Goal: Information Seeking & Learning: Learn about a topic

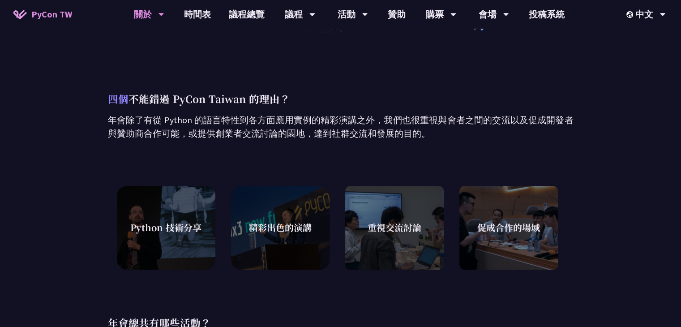
scroll to position [101, 0]
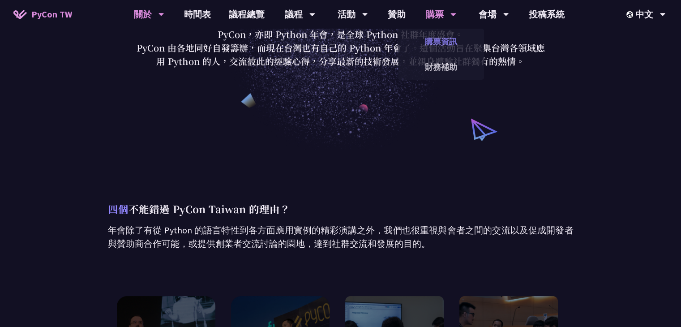
click at [445, 39] on link "購票資訊" at bounding box center [441, 41] width 86 height 21
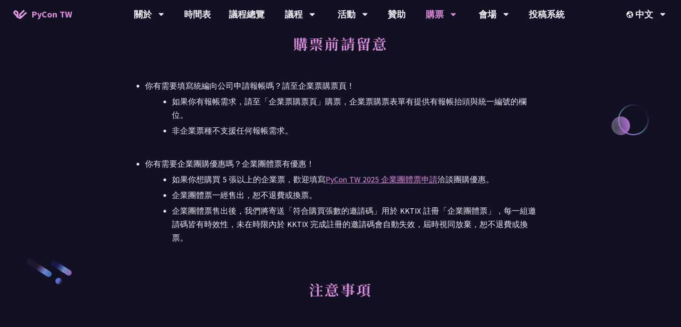
scroll to position [1343, 0]
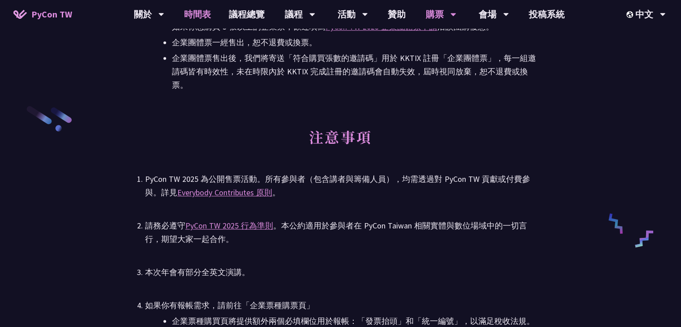
scroll to position [101, 0]
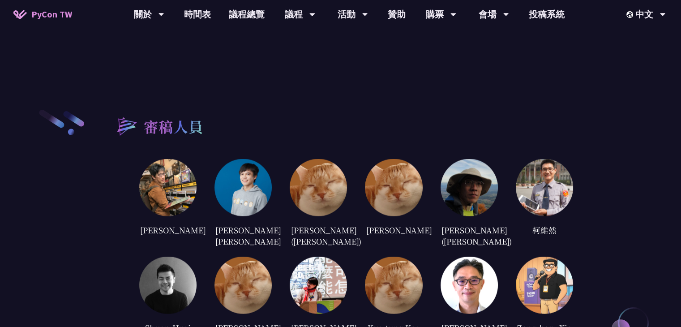
scroll to position [2163, 0]
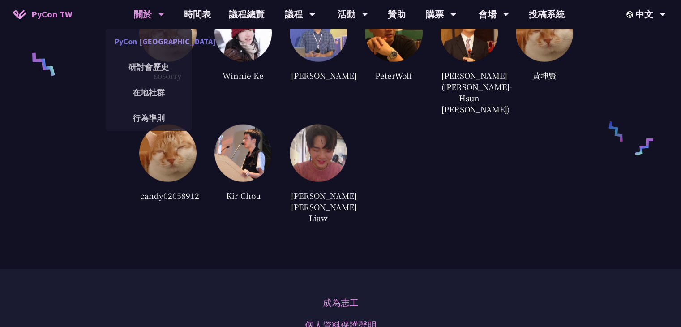
click at [146, 36] on link "PyCon [GEOGRAPHIC_DATA]" at bounding box center [149, 41] width 86 height 21
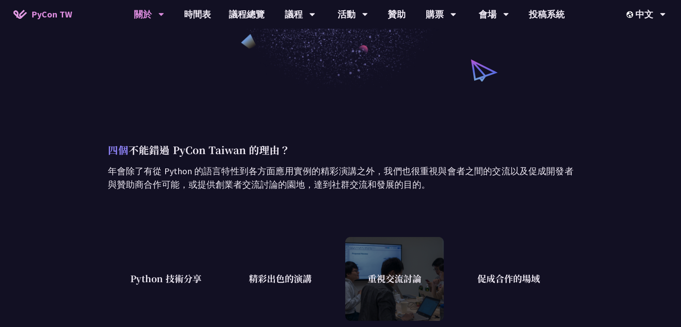
scroll to position [224, 0]
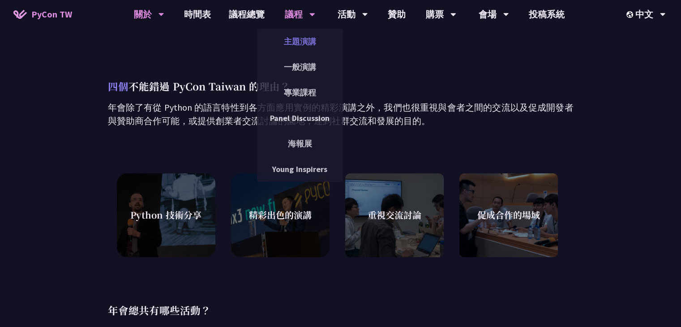
click at [298, 42] on link "主題演講" at bounding box center [300, 41] width 86 height 21
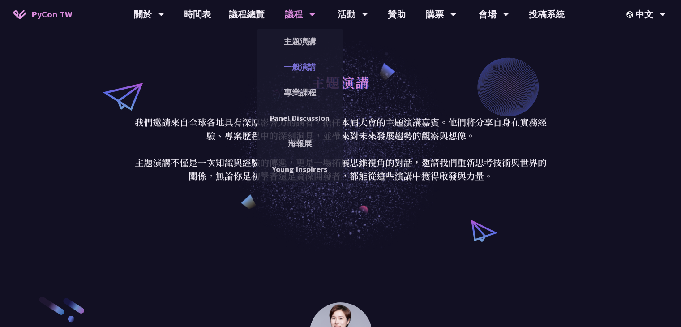
click at [288, 60] on link "一般演講" at bounding box center [300, 66] width 86 height 21
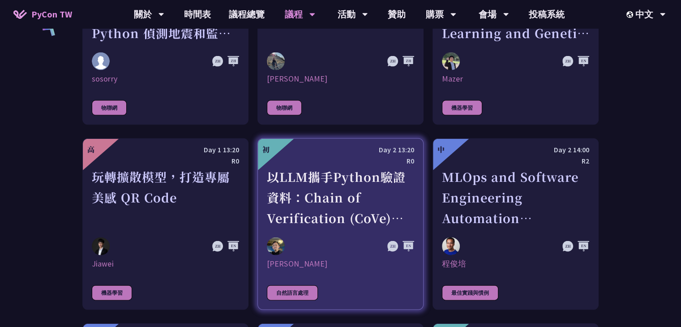
scroll to position [2014, 0]
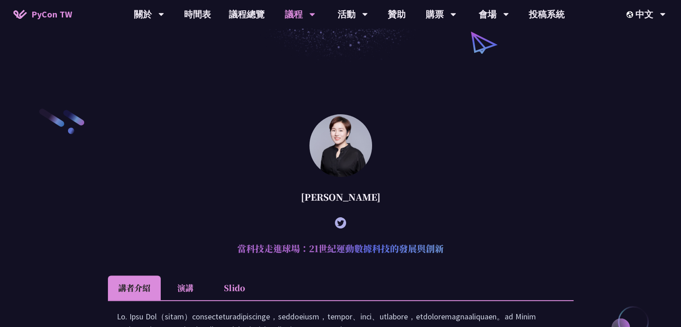
scroll to position [298, 0]
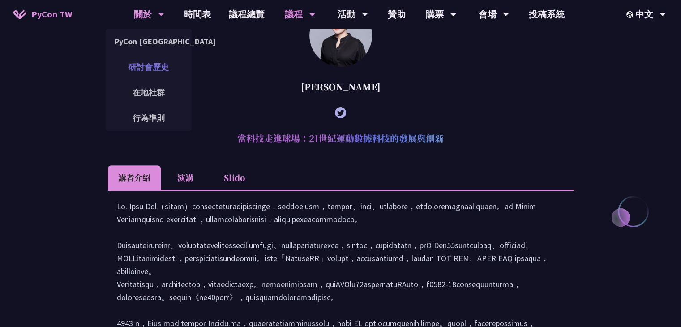
click at [162, 76] on link "研討會歷史" at bounding box center [149, 66] width 86 height 21
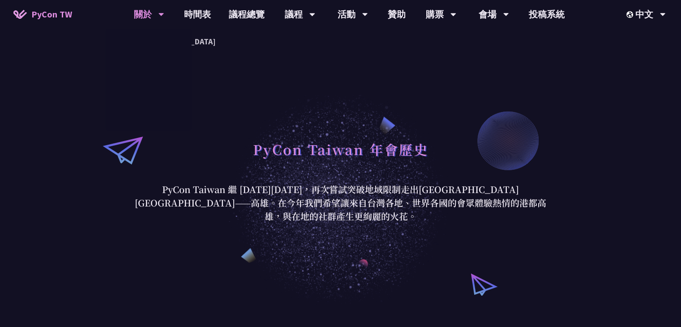
click at [51, 17] on span "PyCon TW" at bounding box center [51, 14] width 41 height 13
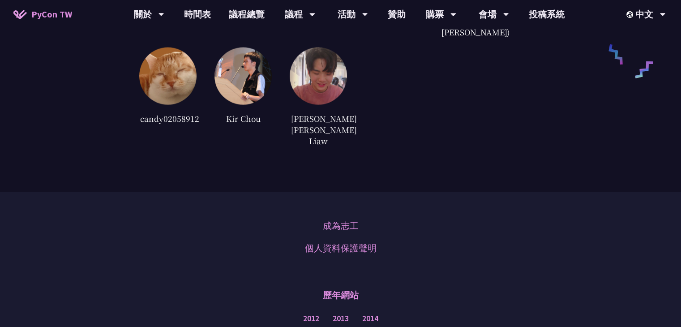
scroll to position [2384, 0]
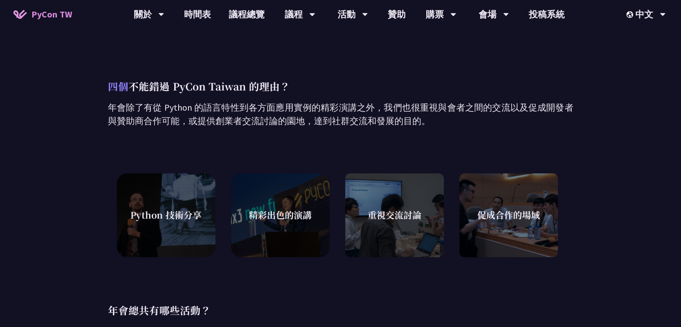
scroll to position [772, 0]
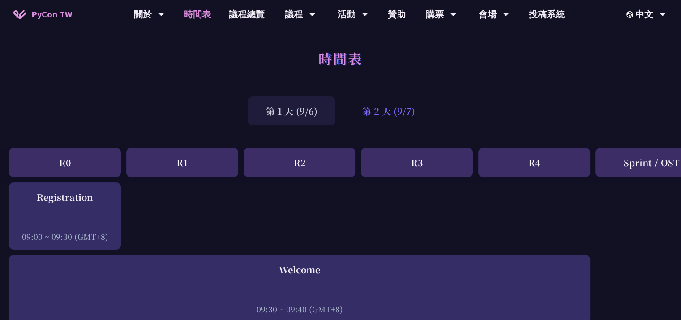
click at [415, 109] on div "第 2 天 (9/7)" at bounding box center [388, 110] width 89 height 29
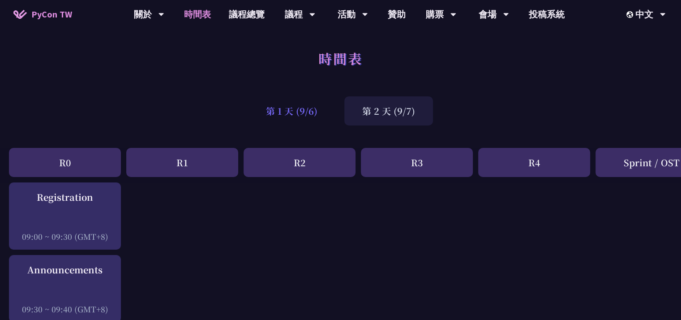
click at [312, 122] on div "第 1 天 (9/6)" at bounding box center [291, 110] width 87 height 29
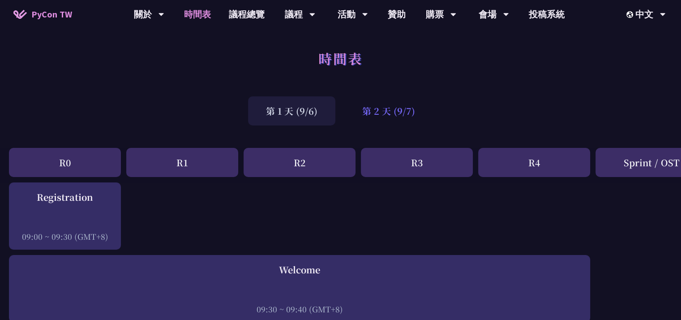
click at [394, 122] on div "第 2 天 (9/7)" at bounding box center [388, 110] width 89 height 29
